Goal: Task Accomplishment & Management: Manage account settings

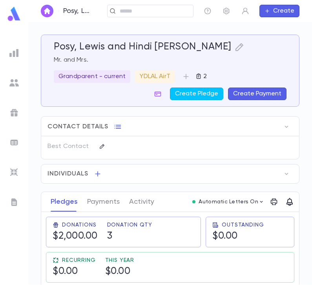
click at [161, 14] on div "Posy, Lewis and Hindi [PERSON_NAME] ​ Create" at bounding box center [169, 11] width 283 height 22
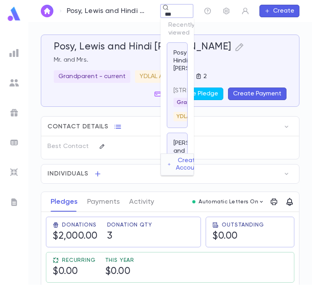
type input "****"
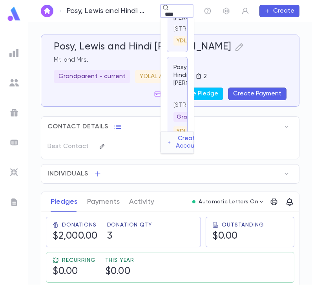
scroll to position [81, 0]
click at [178, 33] on p "419 South Fifth Avenue, Highland Park NJ 08904" at bounding box center [176, 29] width 7 height 8
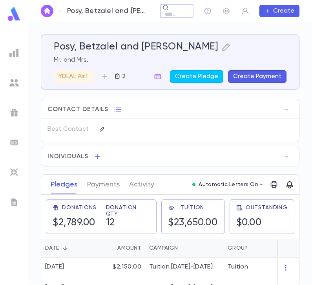
click at [176, 11] on input "text" at bounding box center [170, 14] width 16 height 7
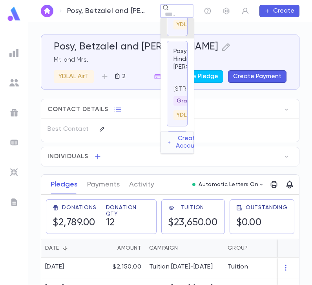
scroll to position [84, 0]
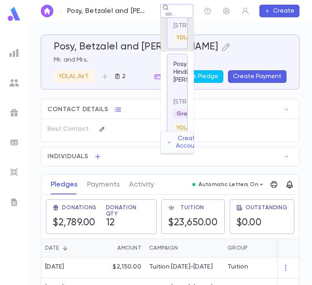
click at [128, 56] on div "Posy, Betzalel and Shoshana Mr. and Mrs. YDLAL AirT 2 Create Pledge Create Paym…" at bounding box center [170, 62] width 232 height 42
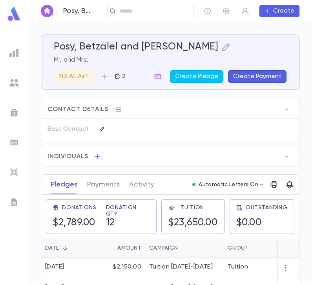
click at [118, 76] on icon "button" at bounding box center [117, 76] width 6 height 6
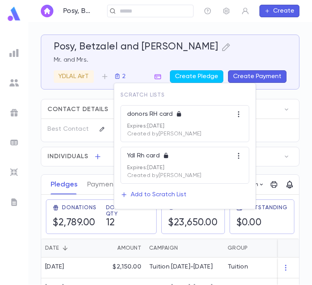
click at [163, 195] on div "Add to Scratch List" at bounding box center [159, 194] width 56 height 8
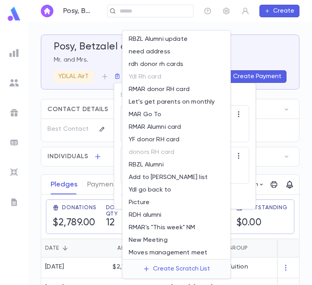
click at [184, 102] on li "Let’s get parents on monthly" at bounding box center [176, 102] width 108 height 13
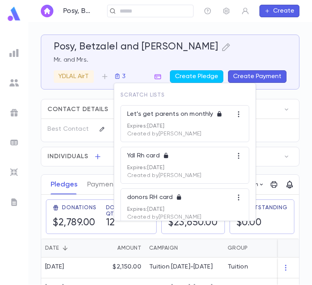
click at [234, 47] on div at bounding box center [156, 142] width 312 height 285
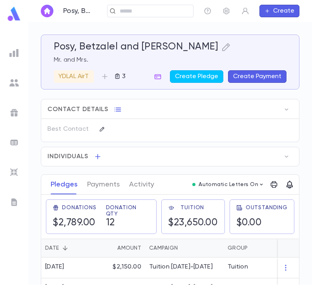
click at [103, 73] on icon "button" at bounding box center [105, 77] width 8 height 8
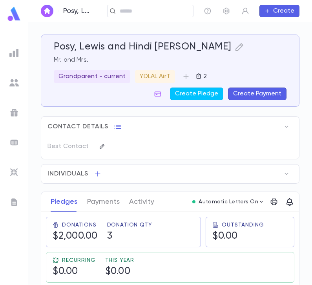
click at [119, 74] on p "Grandparent - current" at bounding box center [91, 77] width 67 height 8
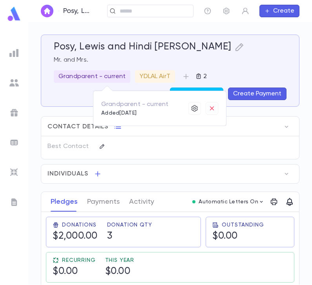
click at [212, 111] on icon "button" at bounding box center [212, 108] width 8 height 8
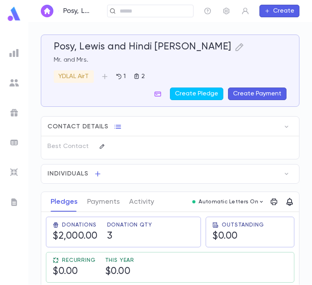
click at [107, 79] on icon "button" at bounding box center [105, 77] width 8 height 8
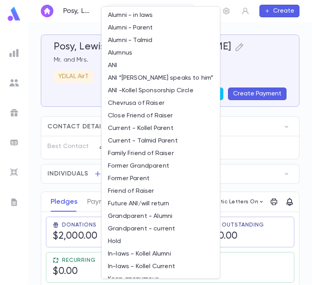
click at [161, 163] on li "Former Grandparent" at bounding box center [161, 166] width 118 height 13
